Goal: Find specific page/section: Find specific page/section

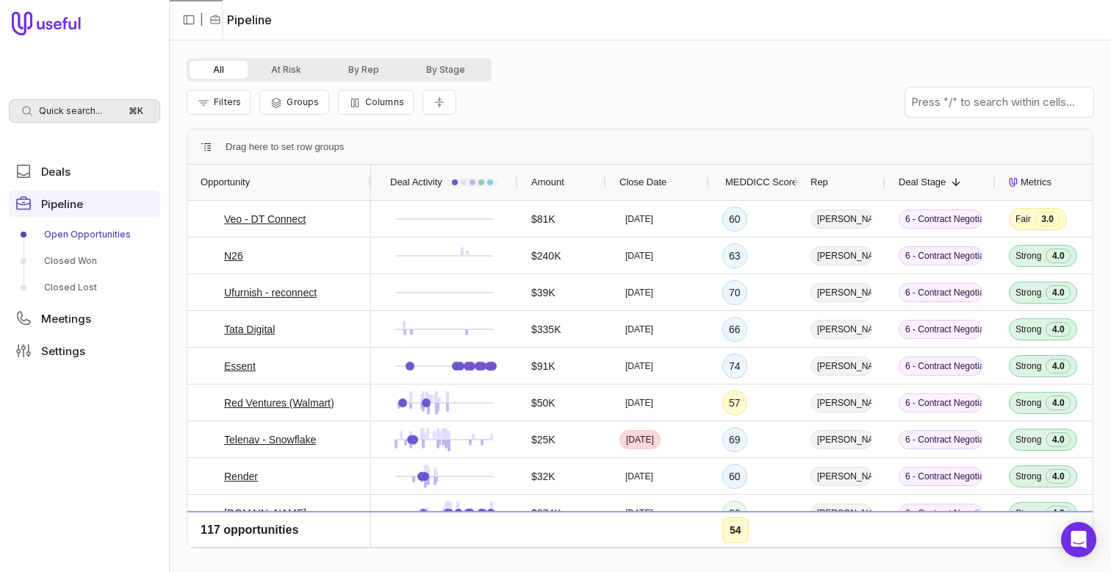
click at [98, 112] on span "Quick search..." at bounding box center [70, 111] width 63 height 12
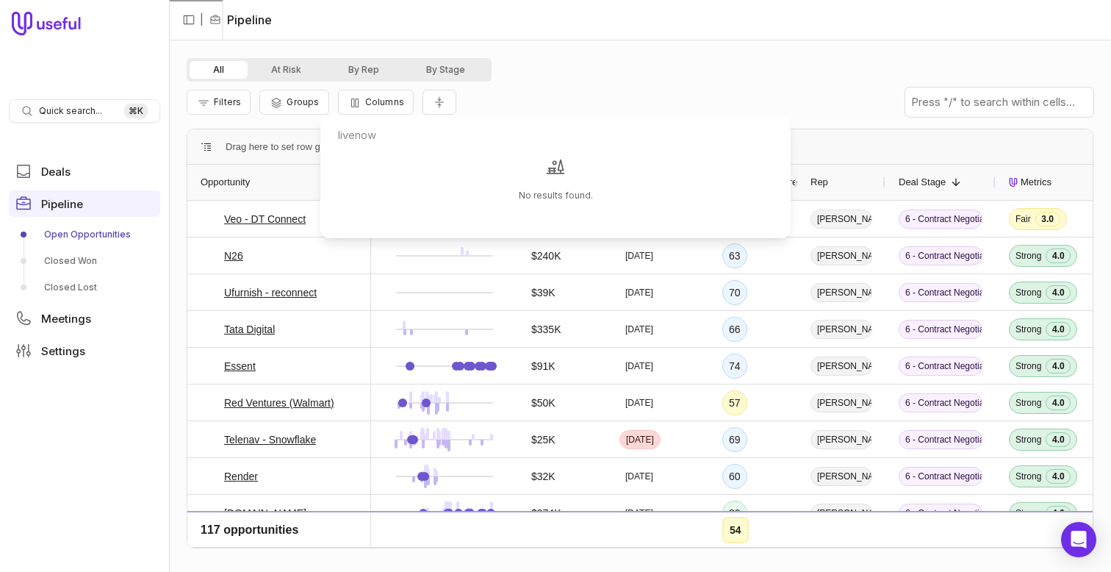
click at [376, 132] on input "livenow" at bounding box center [555, 135] width 459 height 29
click at [351, 135] on input "livenow" at bounding box center [555, 135] width 459 height 29
click at [356, 135] on input "livenow" at bounding box center [555, 135] width 459 height 29
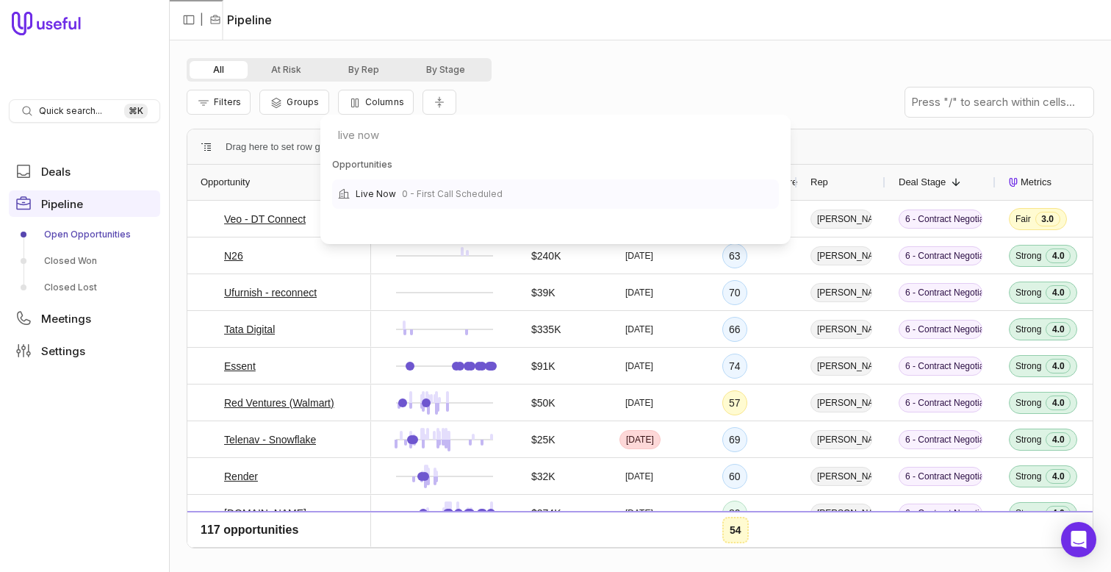
type input "live now"
click at [412, 201] on span "0 - First Call Scheduled" at bounding box center [452, 194] width 101 height 18
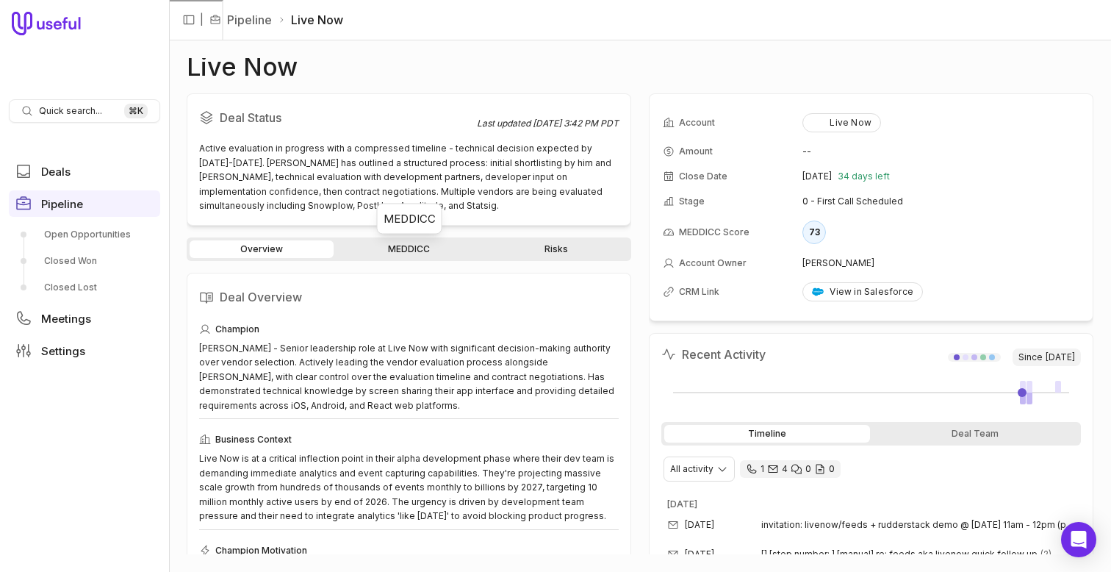
click at [380, 245] on link "MEDDICC" at bounding box center [409, 249] width 144 height 18
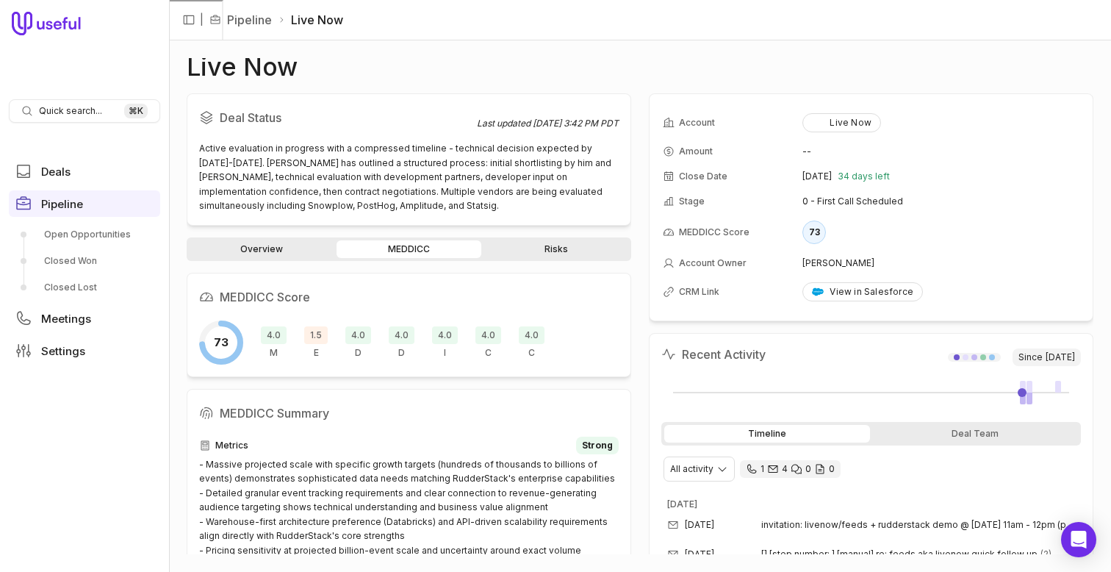
click at [314, 334] on span "1.5" at bounding box center [316, 335] width 24 height 18
